Goal: Task Accomplishment & Management: Complete application form

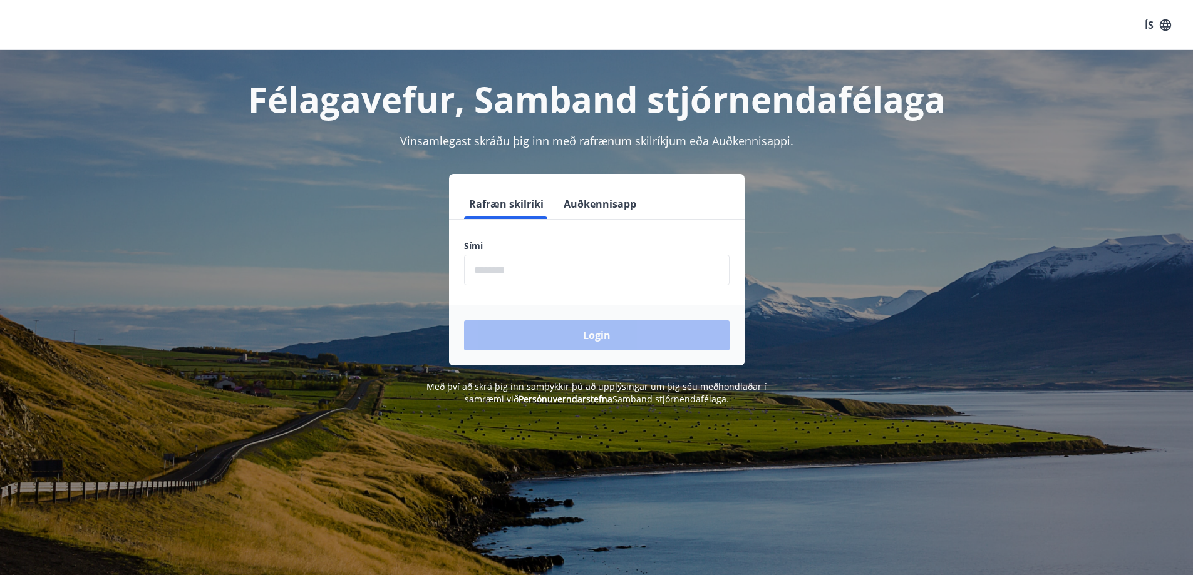
click at [502, 272] on input "phone" at bounding box center [596, 270] width 265 height 31
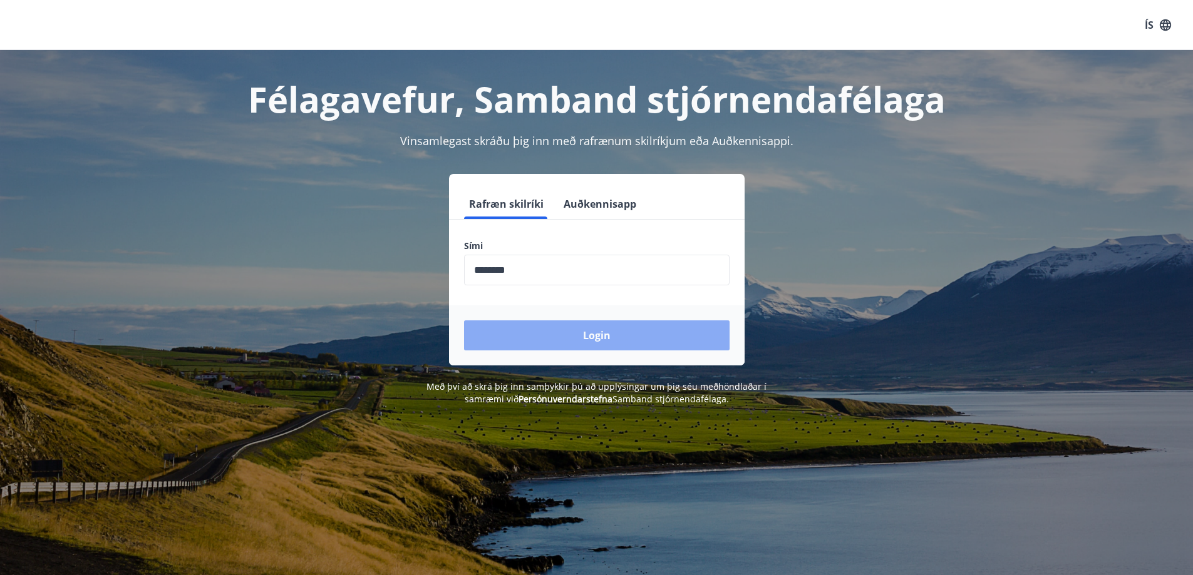
click at [554, 338] on button "Login" at bounding box center [596, 336] width 265 height 30
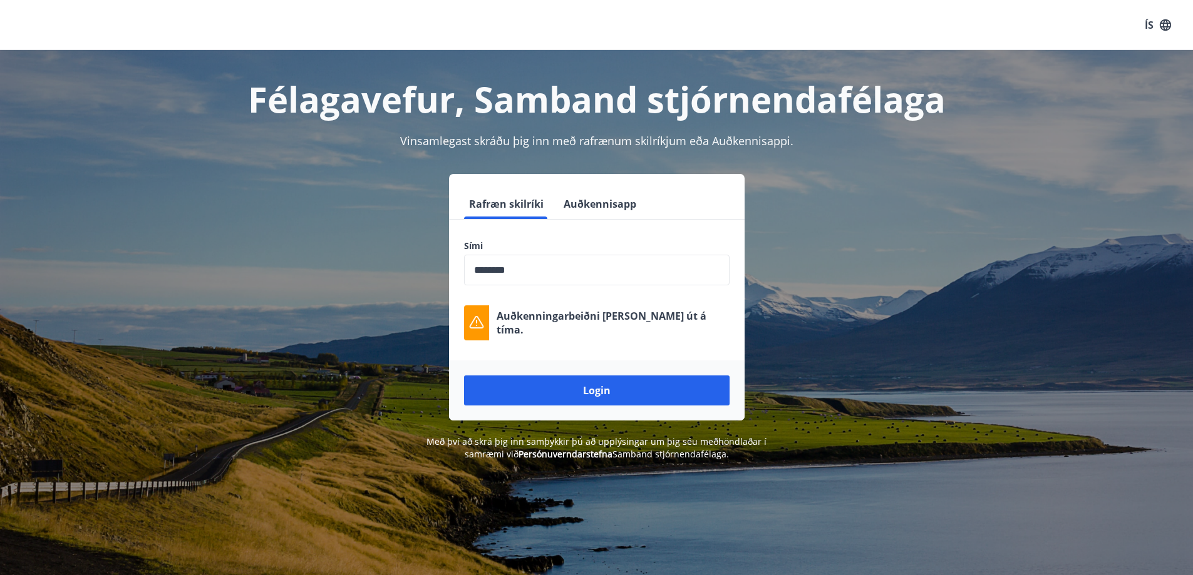
click at [580, 372] on div "Login" at bounding box center [596, 391] width 295 height 60
click at [548, 265] on input "phone" at bounding box center [596, 270] width 265 height 31
click at [541, 278] on input "phone" at bounding box center [596, 270] width 265 height 31
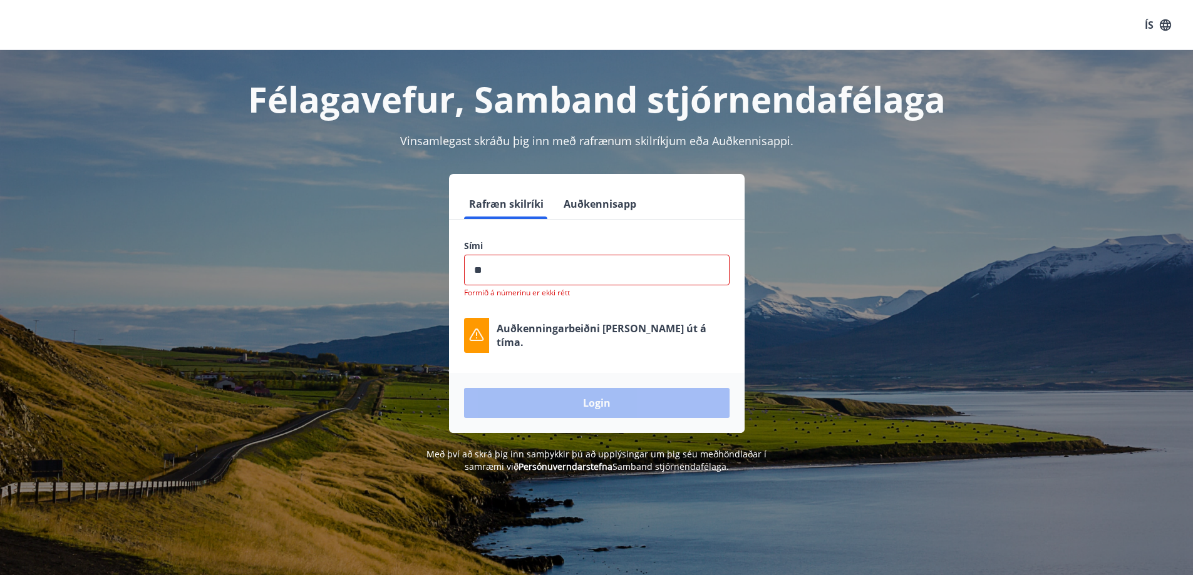
type input "*"
type input "********"
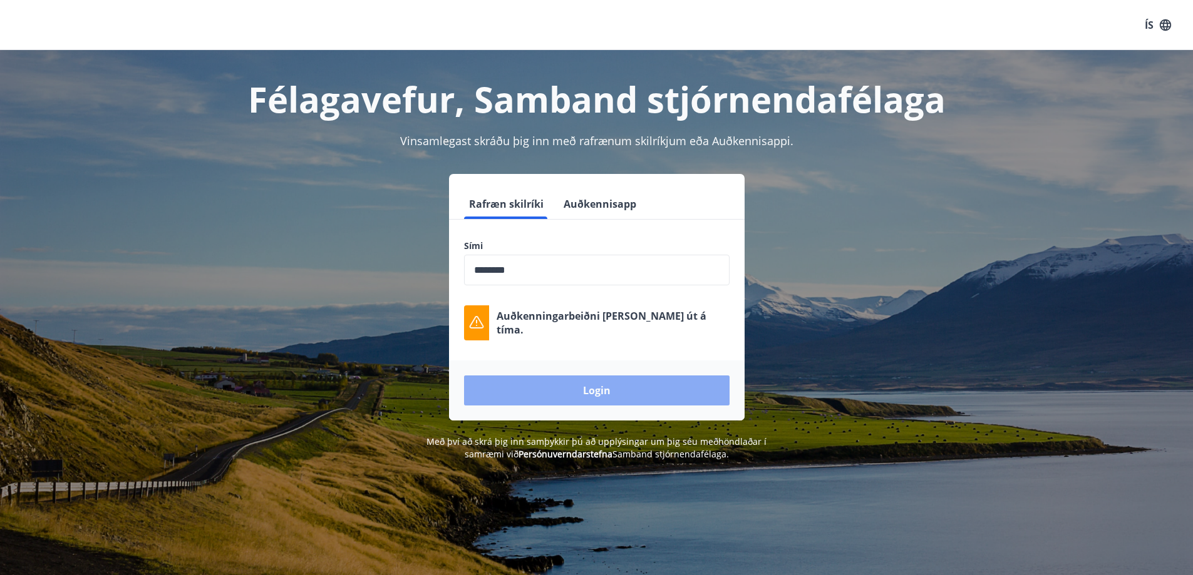
click at [539, 394] on button "Login" at bounding box center [596, 391] width 265 height 30
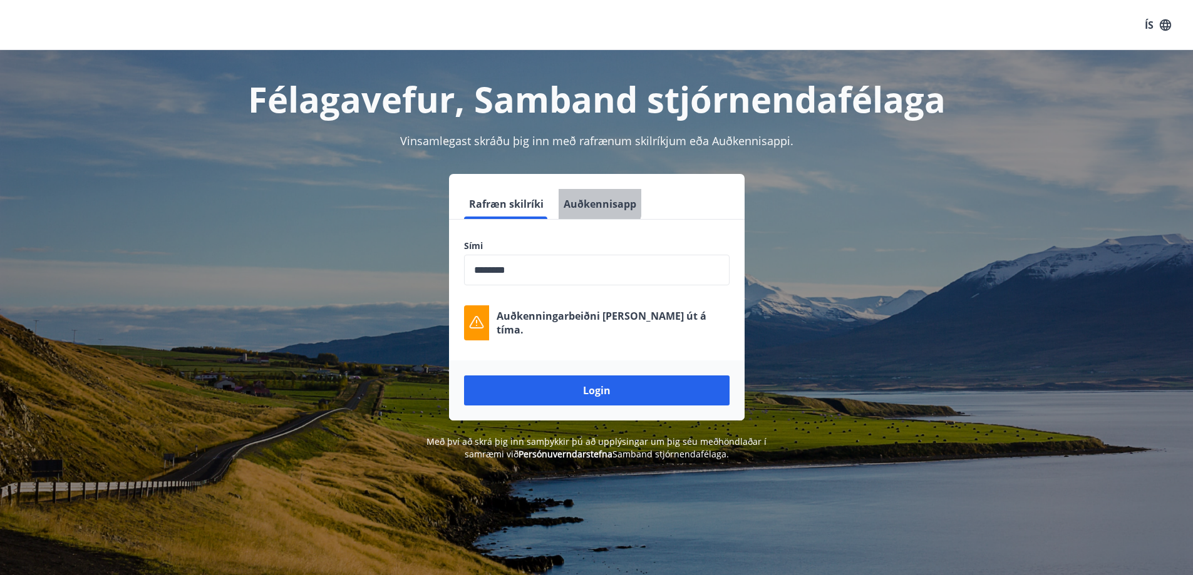
click at [582, 201] on button "Auðkennisapp" at bounding box center [599, 204] width 83 height 30
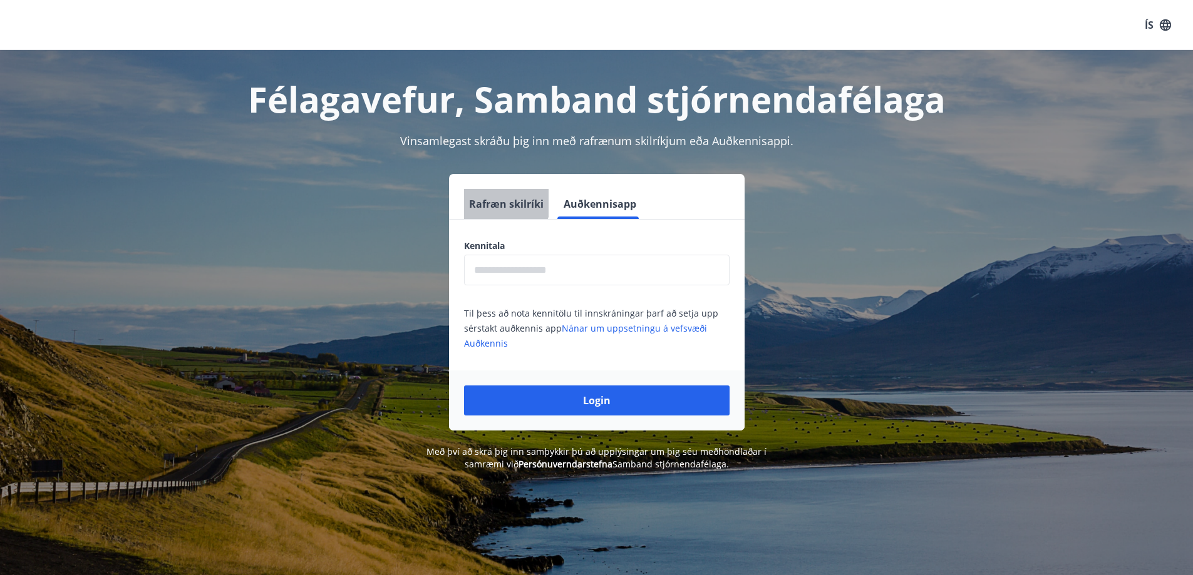
click at [500, 199] on button "Rafræn skilríki" at bounding box center [506, 204] width 85 height 30
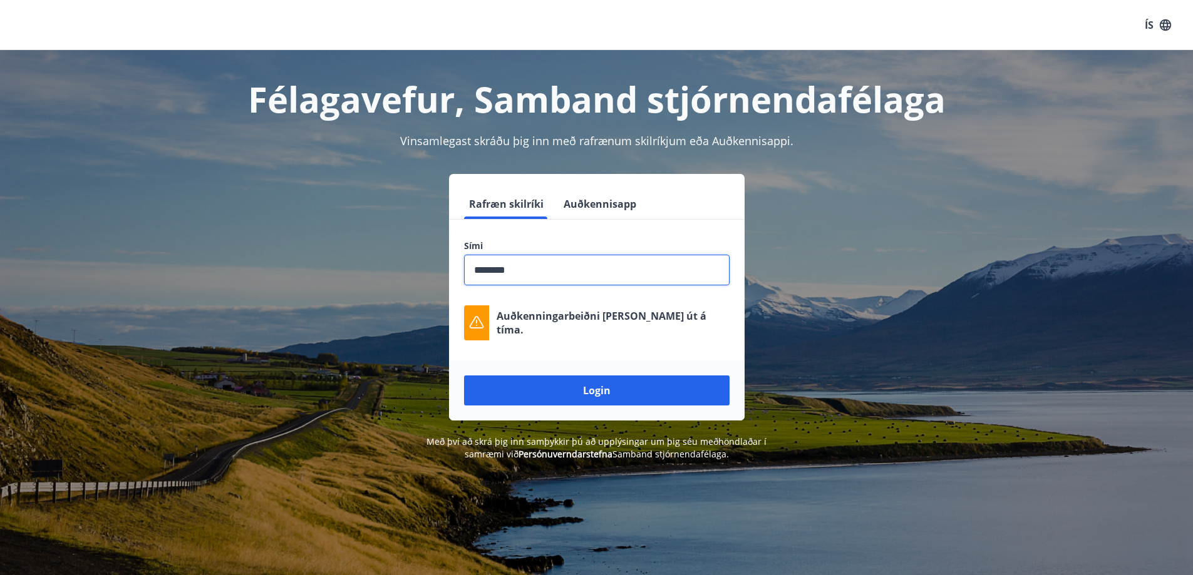
click at [499, 275] on input "phone" at bounding box center [596, 270] width 265 height 31
click at [522, 271] on input "phone" at bounding box center [596, 270] width 265 height 31
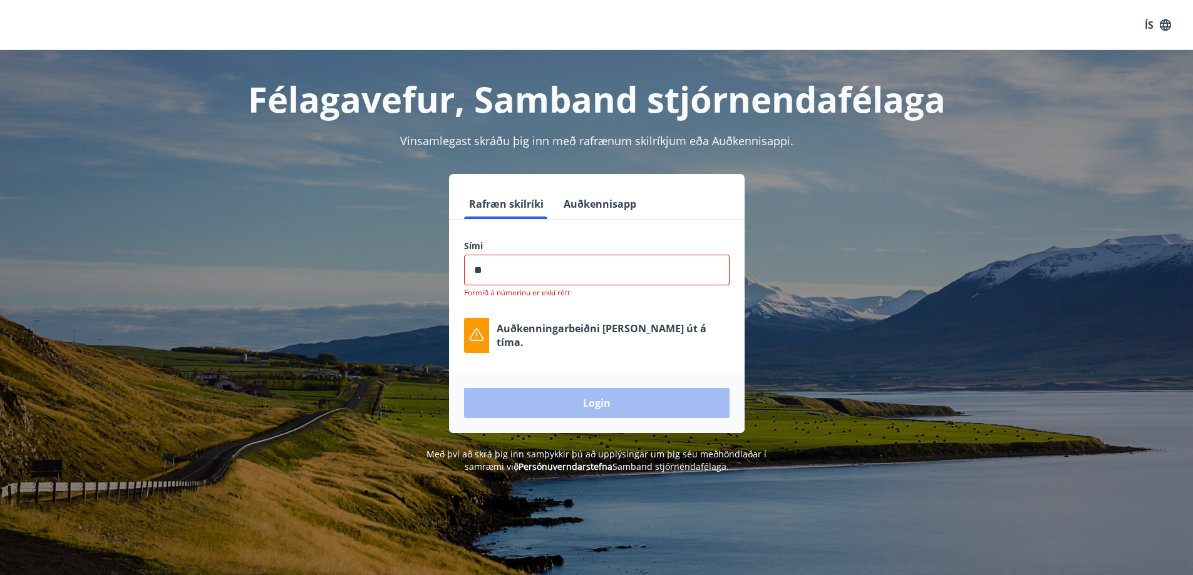
type input "*"
type input "********"
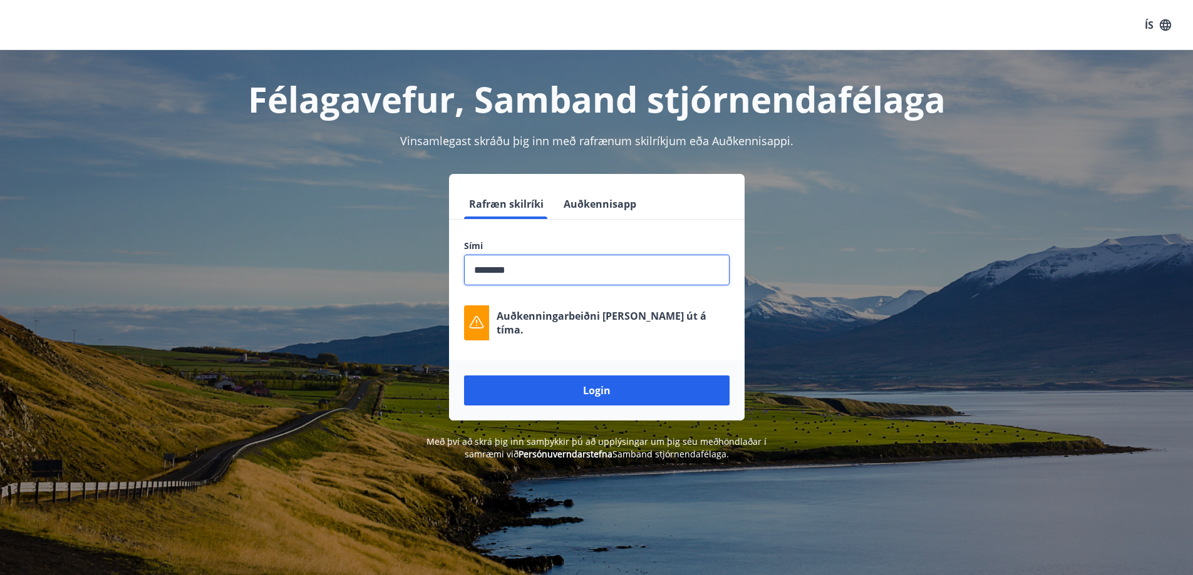
click at [626, 407] on div "Login" at bounding box center [596, 391] width 295 height 60
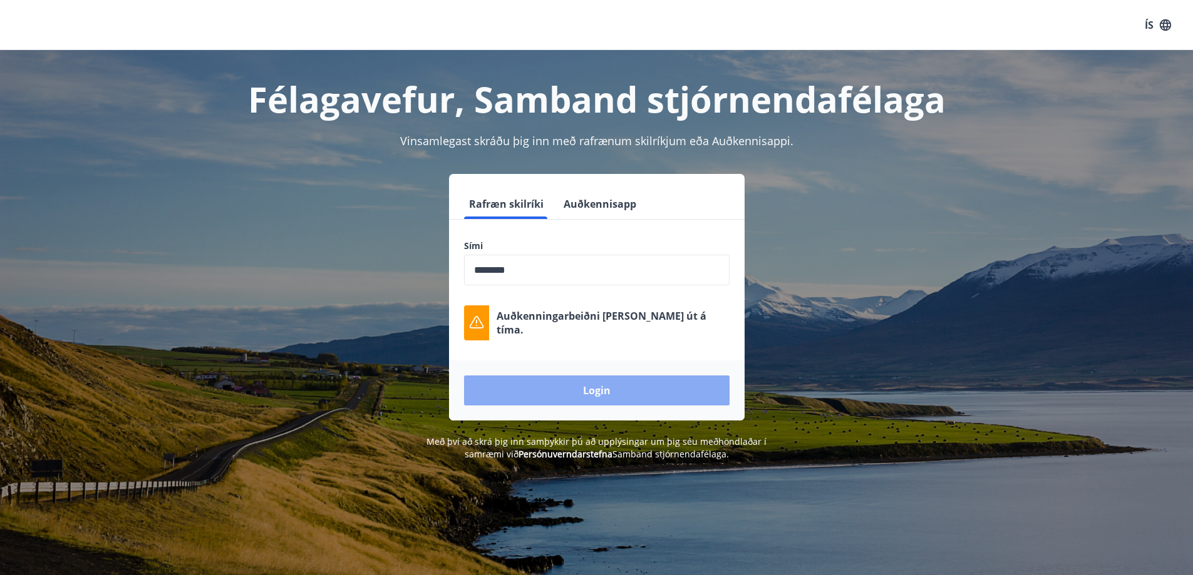
click at [630, 393] on button "Login" at bounding box center [596, 391] width 265 height 30
